Goal: Task Accomplishment & Management: Manage account settings

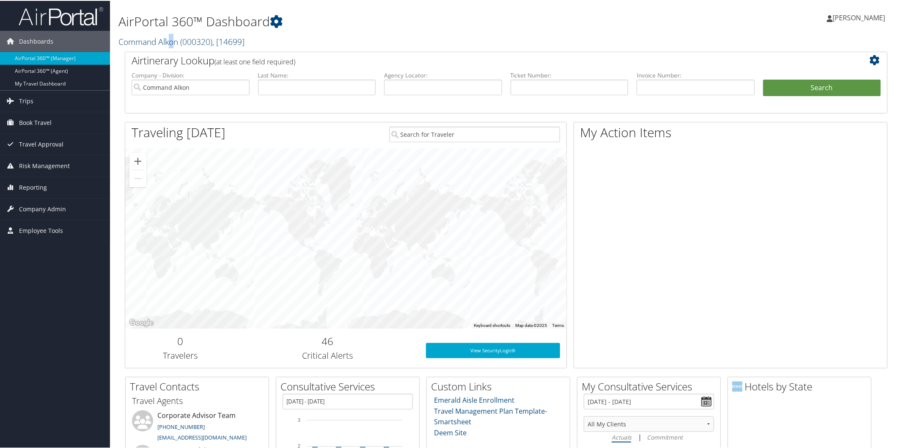
click at [172, 44] on link "Command Alkon ( 000320 ) , [ 14699 ]" at bounding box center [181, 40] width 126 height 11
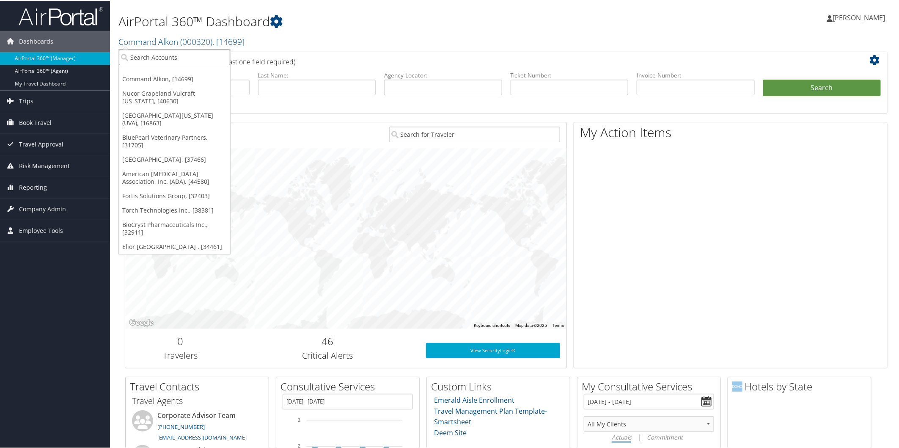
click at [178, 60] on input "search" at bounding box center [174, 57] width 111 height 16
type input "indyne"
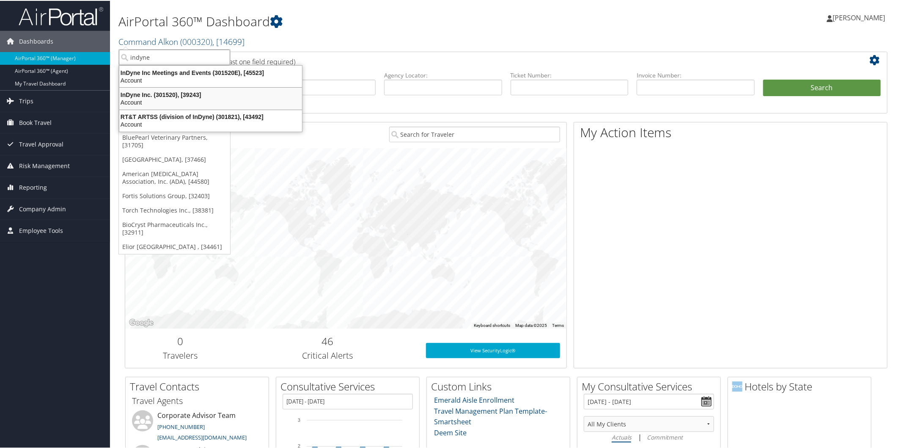
click at [140, 96] on div "InDyne Inc. (301520), [39243]" at bounding box center [210, 94] width 193 height 8
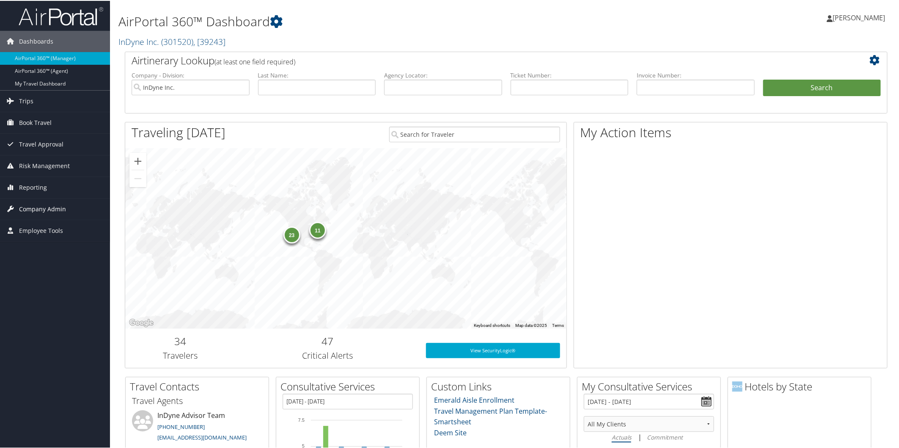
click at [58, 205] on span "Company Admin" at bounding box center [42, 208] width 47 height 21
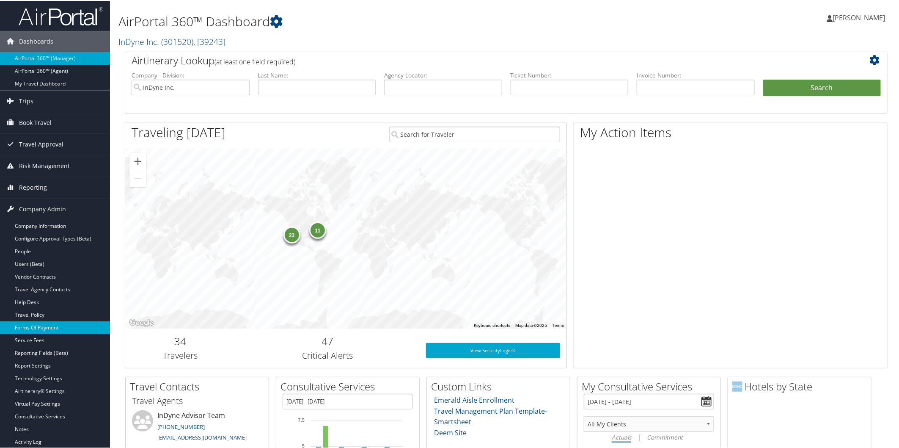
click at [61, 325] on link "Forms Of Payment" at bounding box center [55, 326] width 110 height 13
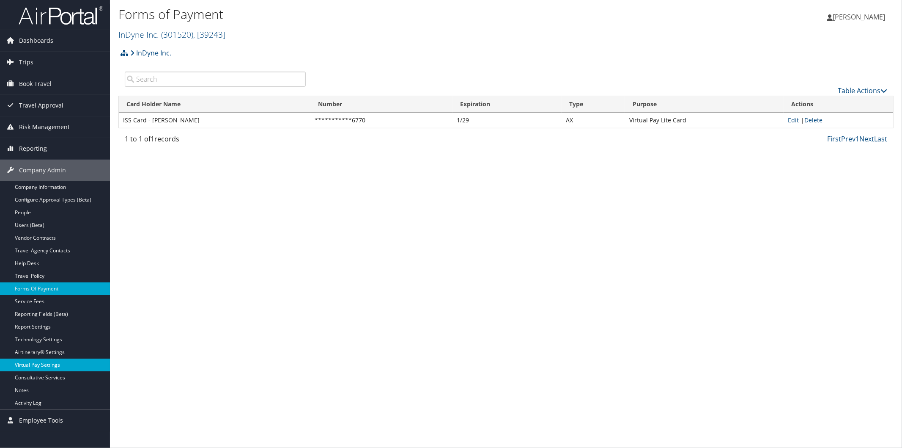
click at [56, 361] on link "Virtual Pay Settings" at bounding box center [55, 364] width 110 height 13
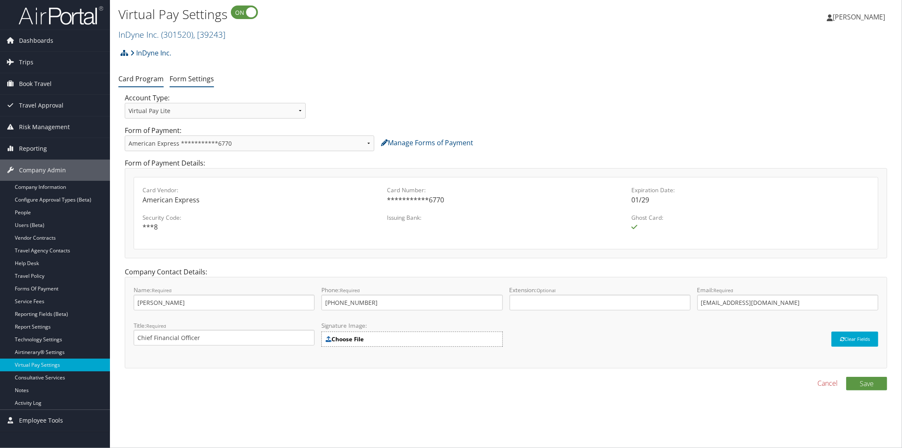
click at [185, 79] on link "Form Settings" at bounding box center [192, 78] width 44 height 9
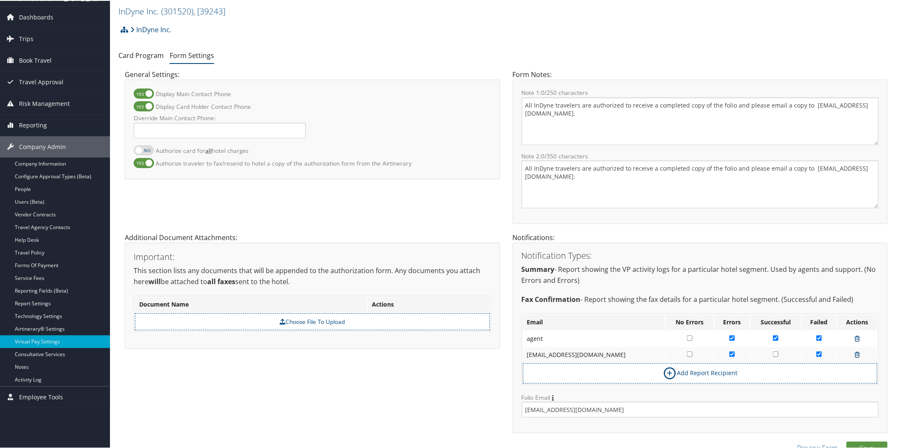
scroll to position [36, 0]
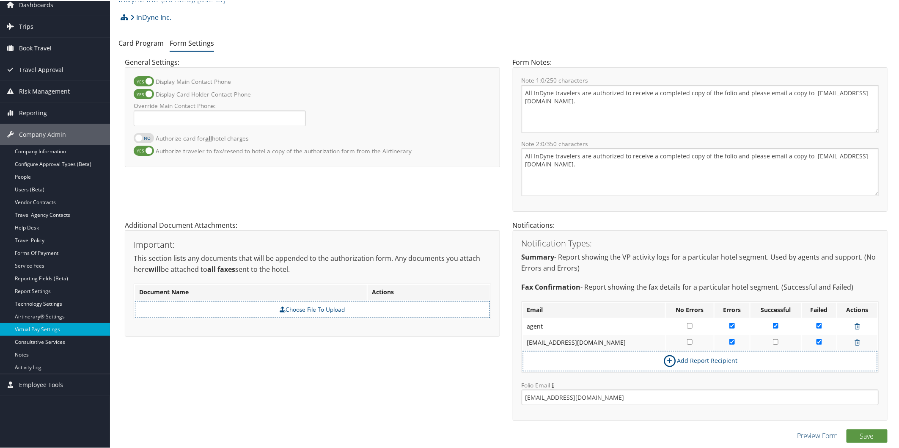
click at [810, 434] on link "Preview Form" at bounding box center [817, 434] width 41 height 10
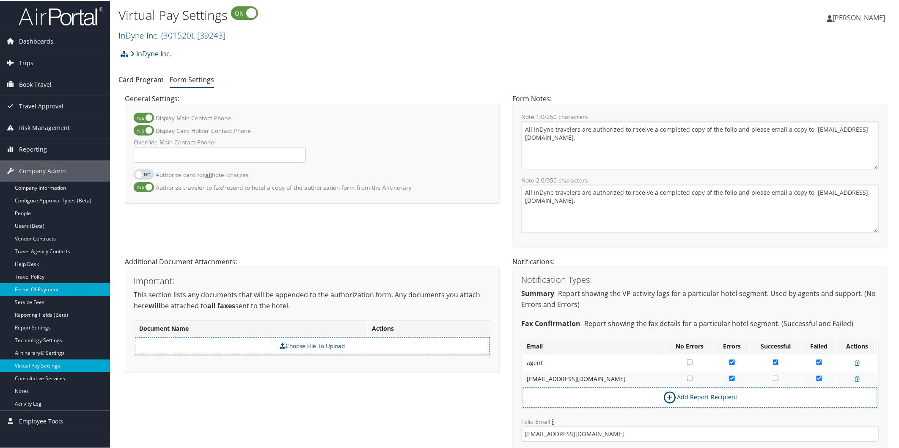
click at [46, 285] on link "Forms Of Payment" at bounding box center [55, 288] width 110 height 13
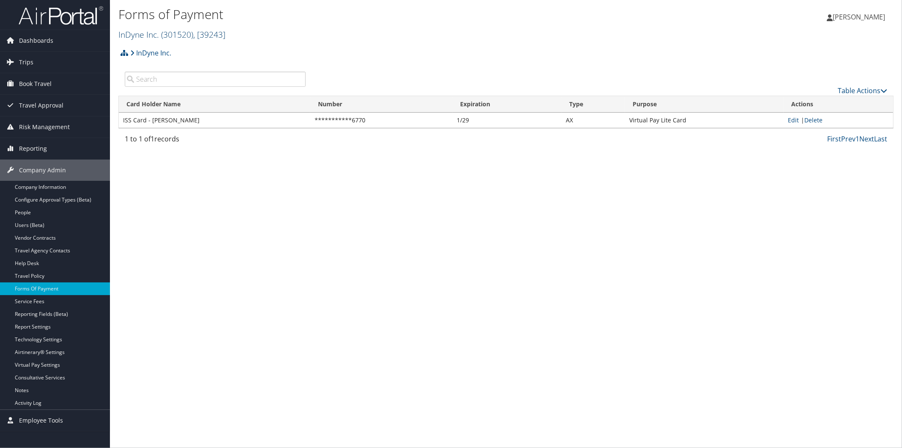
click at [143, 33] on link "InDyne Inc. ( 301520 ) , [ 39243 ]" at bounding box center [171, 34] width 107 height 11
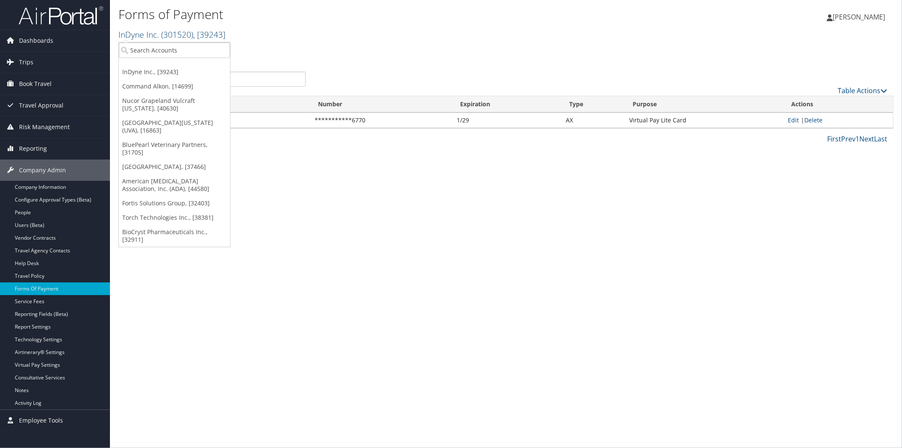
click at [172, 33] on span "( 301520 )" at bounding box center [177, 34] width 32 height 11
click at [172, 36] on span "( 301520 )" at bounding box center [177, 34] width 32 height 11
click at [177, 44] on input "search" at bounding box center [174, 50] width 111 height 16
type input "109M"
click at [344, 39] on h2 "InDyne Inc. ( 301520 ) , [ 39243 ]" at bounding box center [376, 34] width 517 height 14
